Goal: Task Accomplishment & Management: Manage account settings

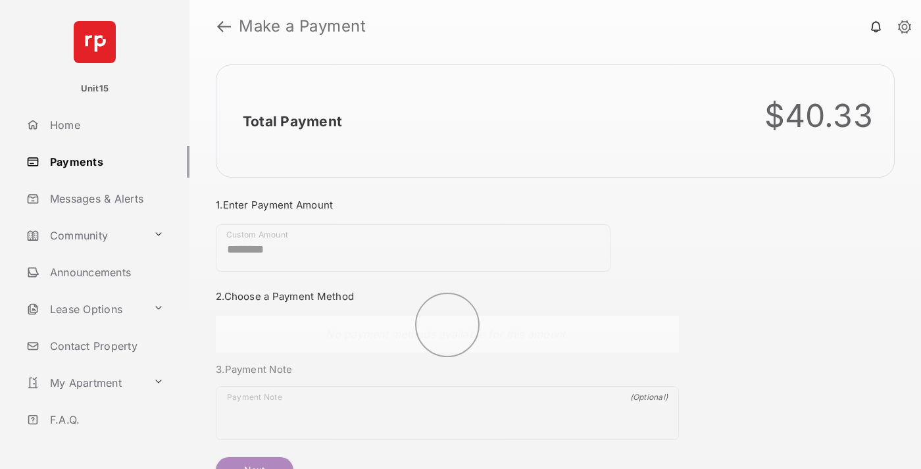
scroll to position [71, 0]
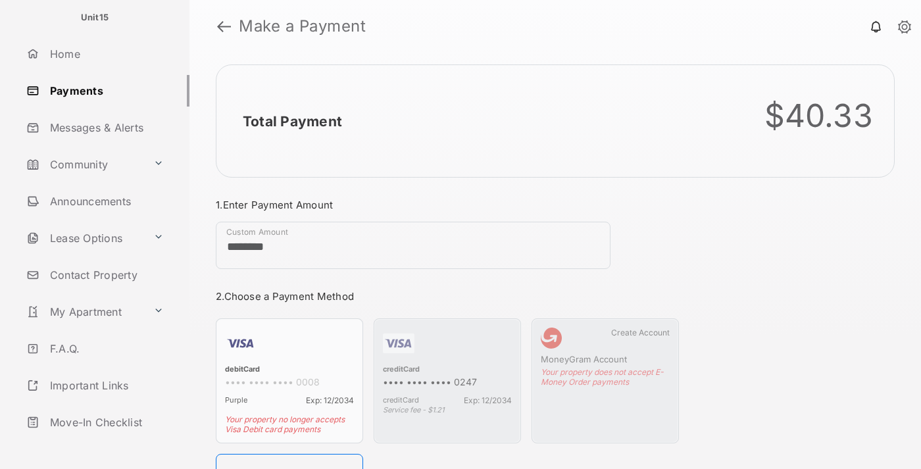
click at [103, 443] on link "Logout" at bounding box center [105, 459] width 168 height 32
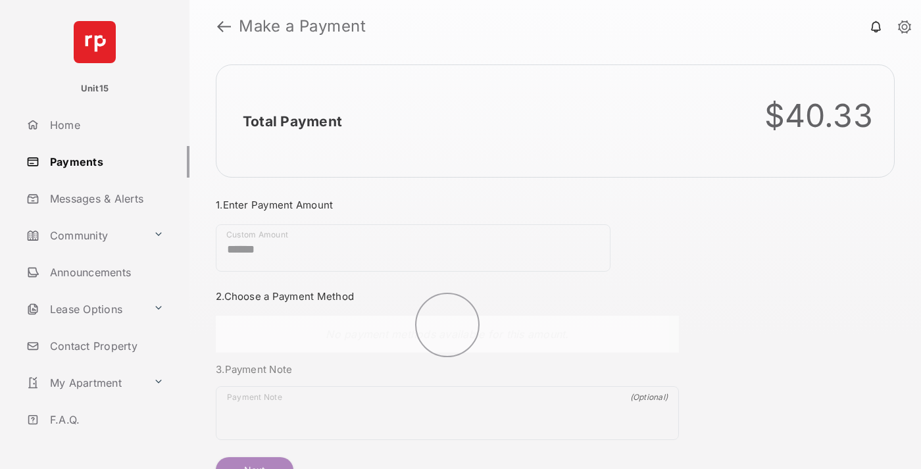
scroll to position [71, 0]
